Goal: Use online tool/utility

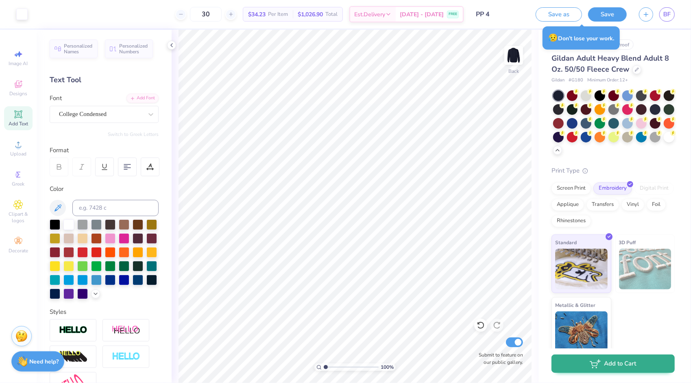
scroll to position [9, 0]
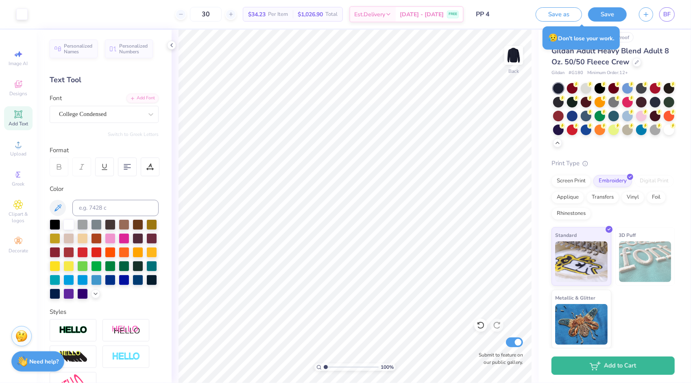
click at [20, 117] on icon at bounding box center [18, 114] width 8 height 8
click at [116, 110] on div "Super Dream" at bounding box center [100, 114] width 85 height 13
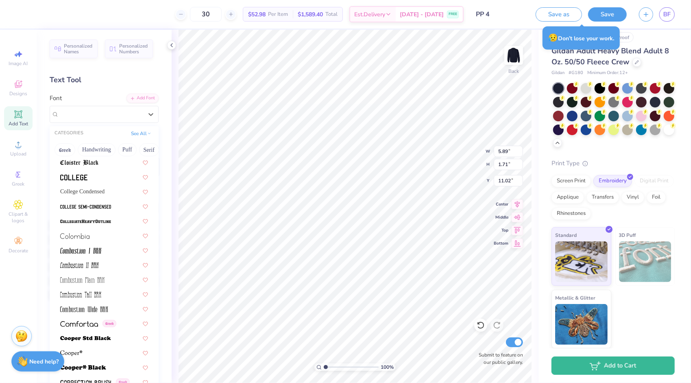
scroll to position [1098, 0]
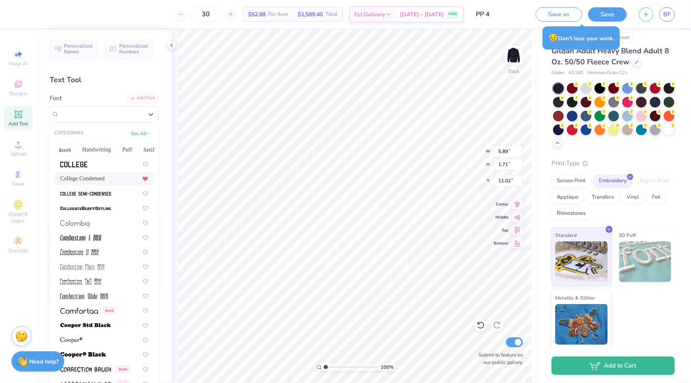
click at [142, 180] on icon at bounding box center [145, 178] width 6 height 5
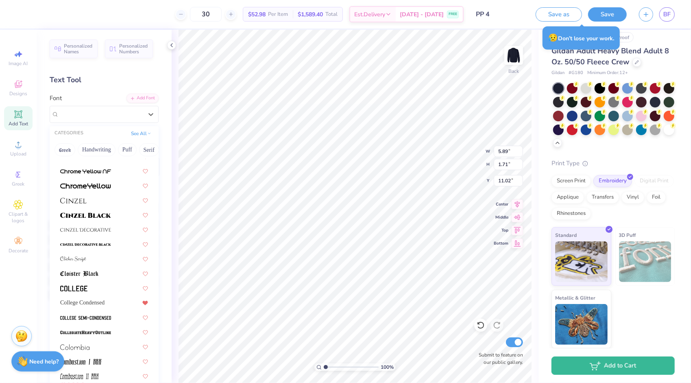
scroll to position [976, 0]
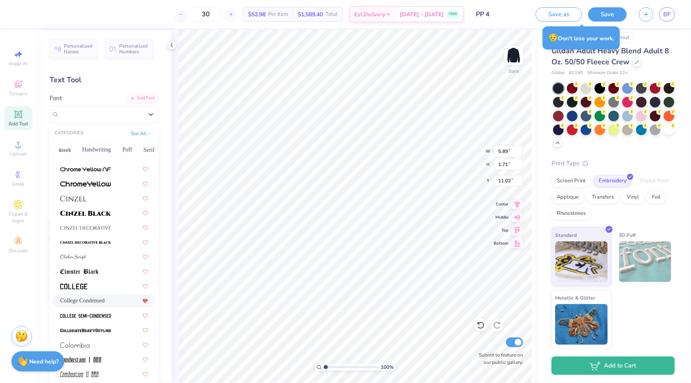
click at [108, 299] on div "College Condensed" at bounding box center [104, 300] width 88 height 9
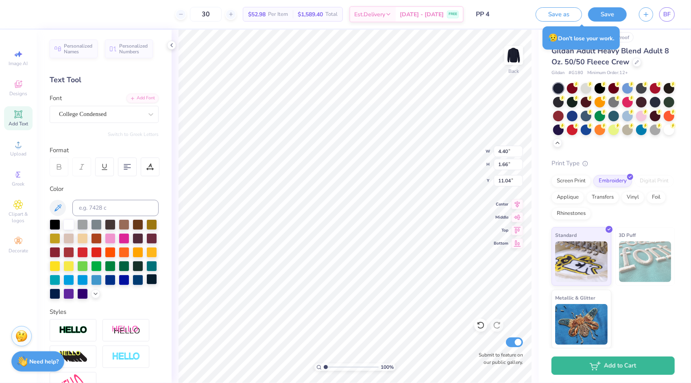
type input "4.40"
type input "1.66"
type input "11.04"
type textarea "PLEASE"
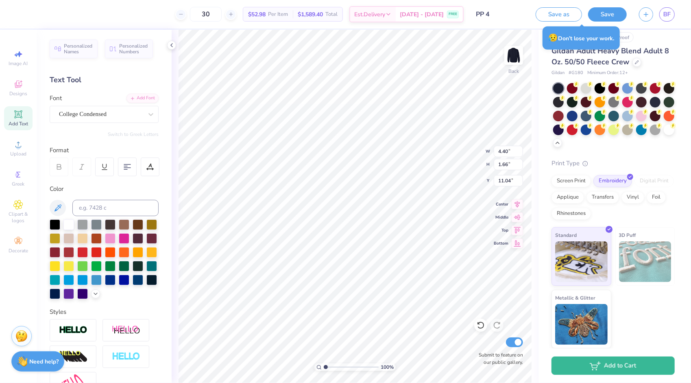
scroll to position [7, 2]
click at [172, 43] on icon at bounding box center [171, 45] width 7 height 7
type input "6.18"
type input "1.66"
type input "11.04"
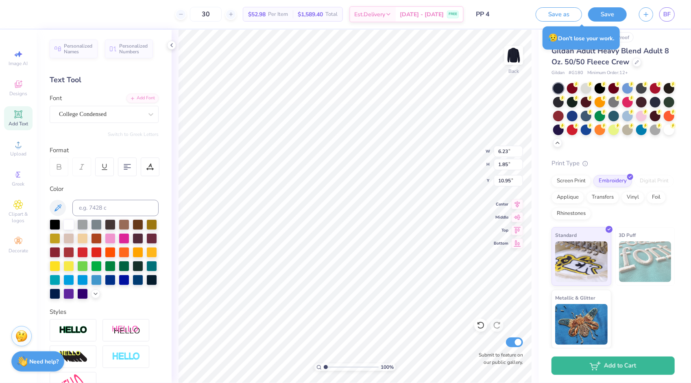
type input "6.23"
type input "1.85"
type input "10.95"
